Goal: Navigation & Orientation: Find specific page/section

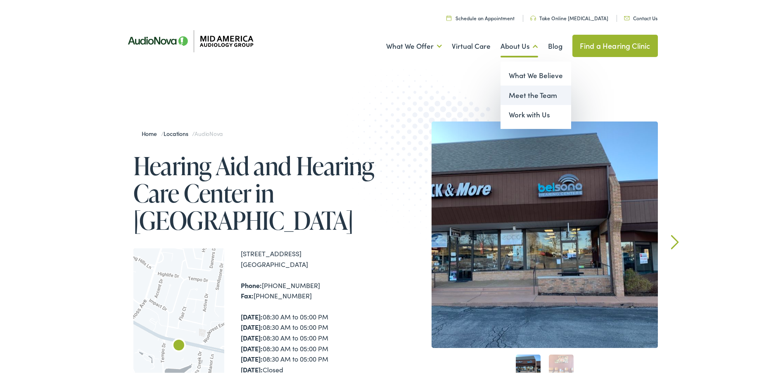
click at [528, 93] on link "Meet the Team" at bounding box center [536, 94] width 71 height 20
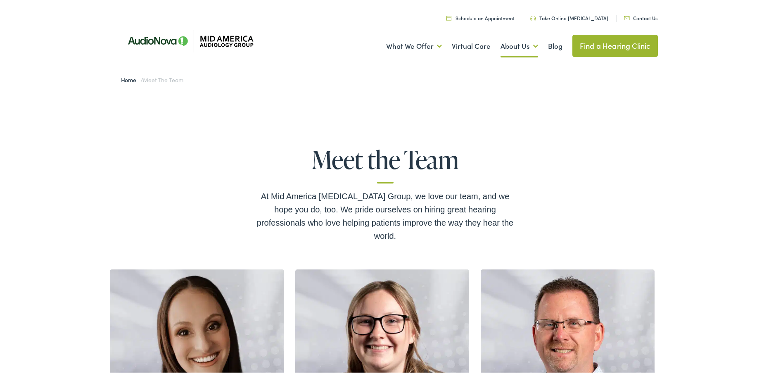
click at [612, 46] on link "Find a Hearing Clinic" at bounding box center [614, 44] width 85 height 22
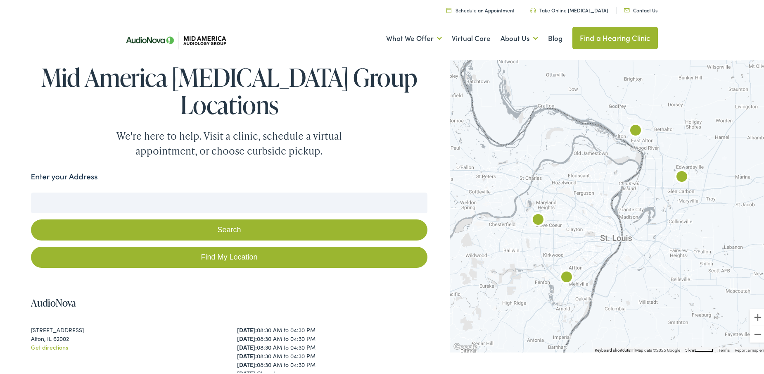
click at [187, 204] on input "Enter your Address" at bounding box center [229, 201] width 397 height 21
click at [563, 276] on img "AudioNova" at bounding box center [567, 276] width 20 height 20
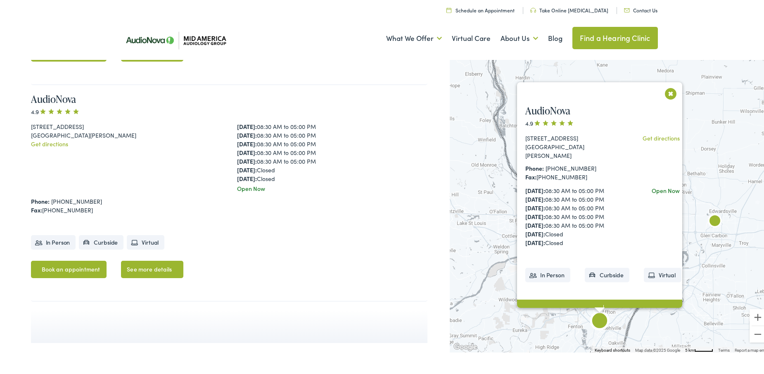
scroll to position [861, 0]
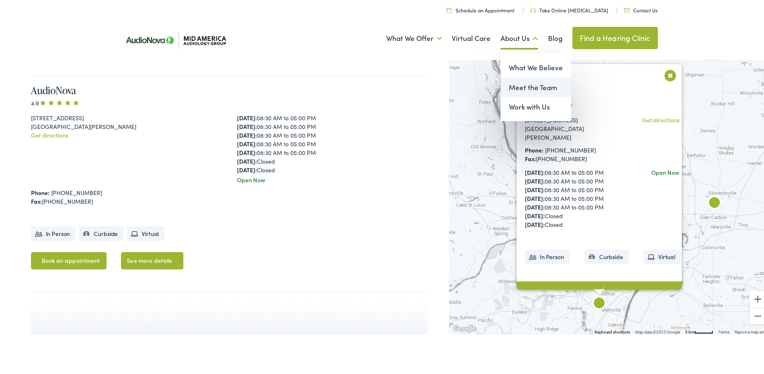
click at [531, 84] on link "Meet the Team" at bounding box center [536, 86] width 71 height 20
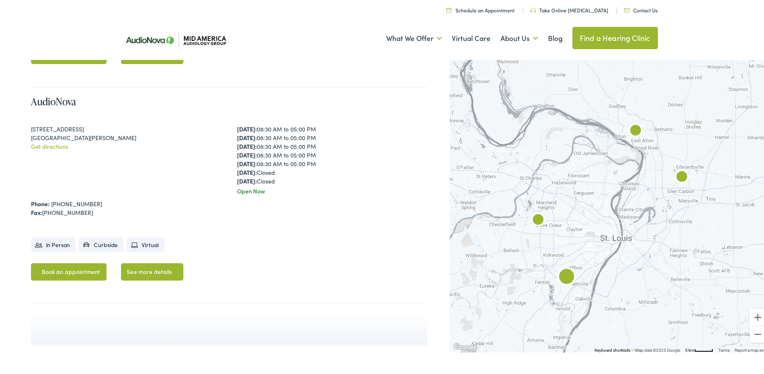
scroll to position [861, 0]
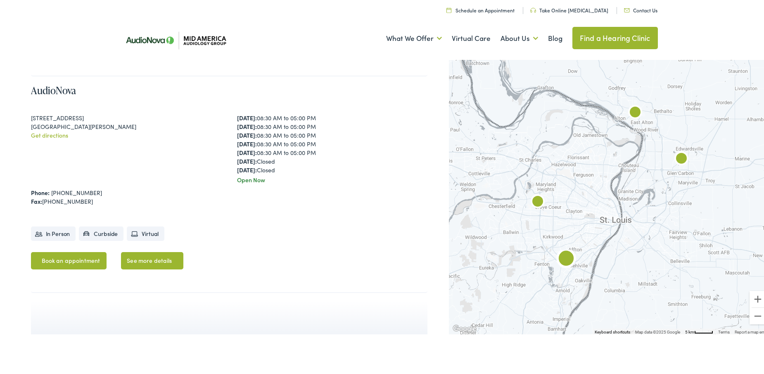
click at [265, 251] on ul "Book an appointment See more details" at bounding box center [229, 262] width 397 height 24
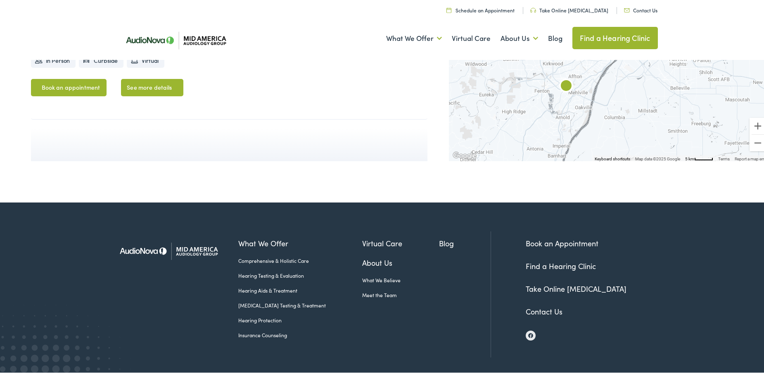
scroll to position [1075, 0]
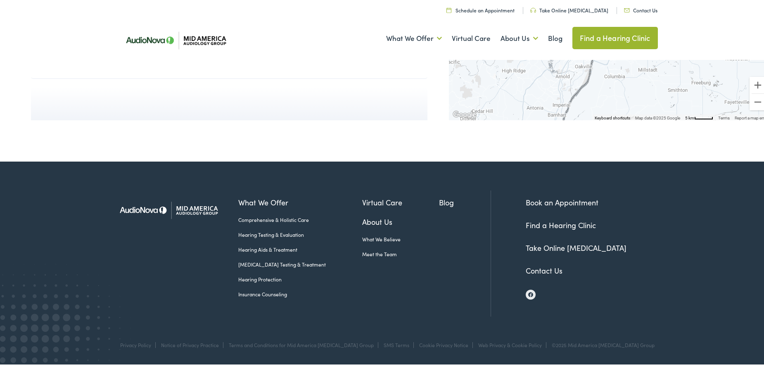
click at [362, 252] on link "Meet the Team" at bounding box center [400, 252] width 77 height 7
